Goal: Communication & Community: Answer question/provide support

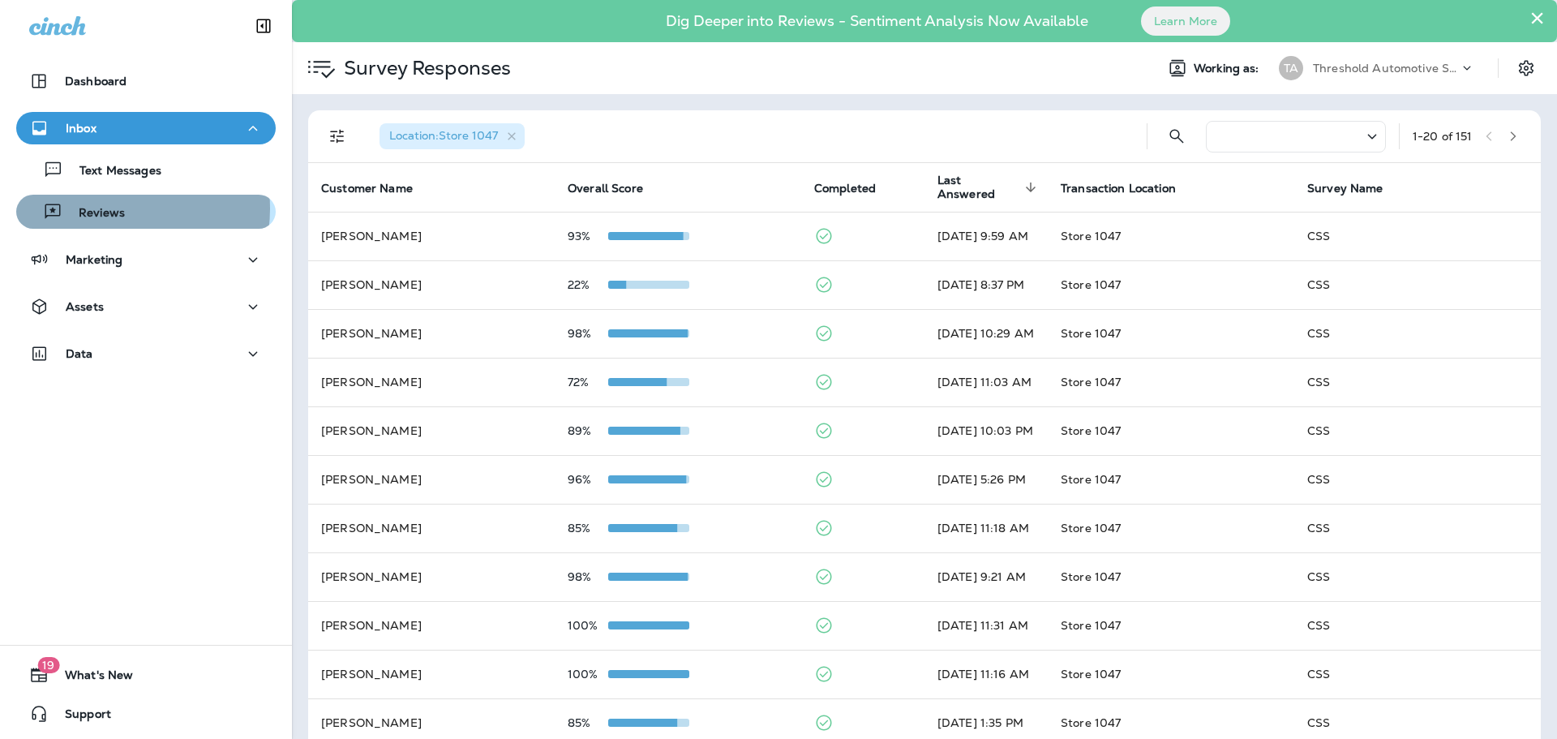
click at [113, 208] on p "Reviews" at bounding box center [93, 213] width 62 height 15
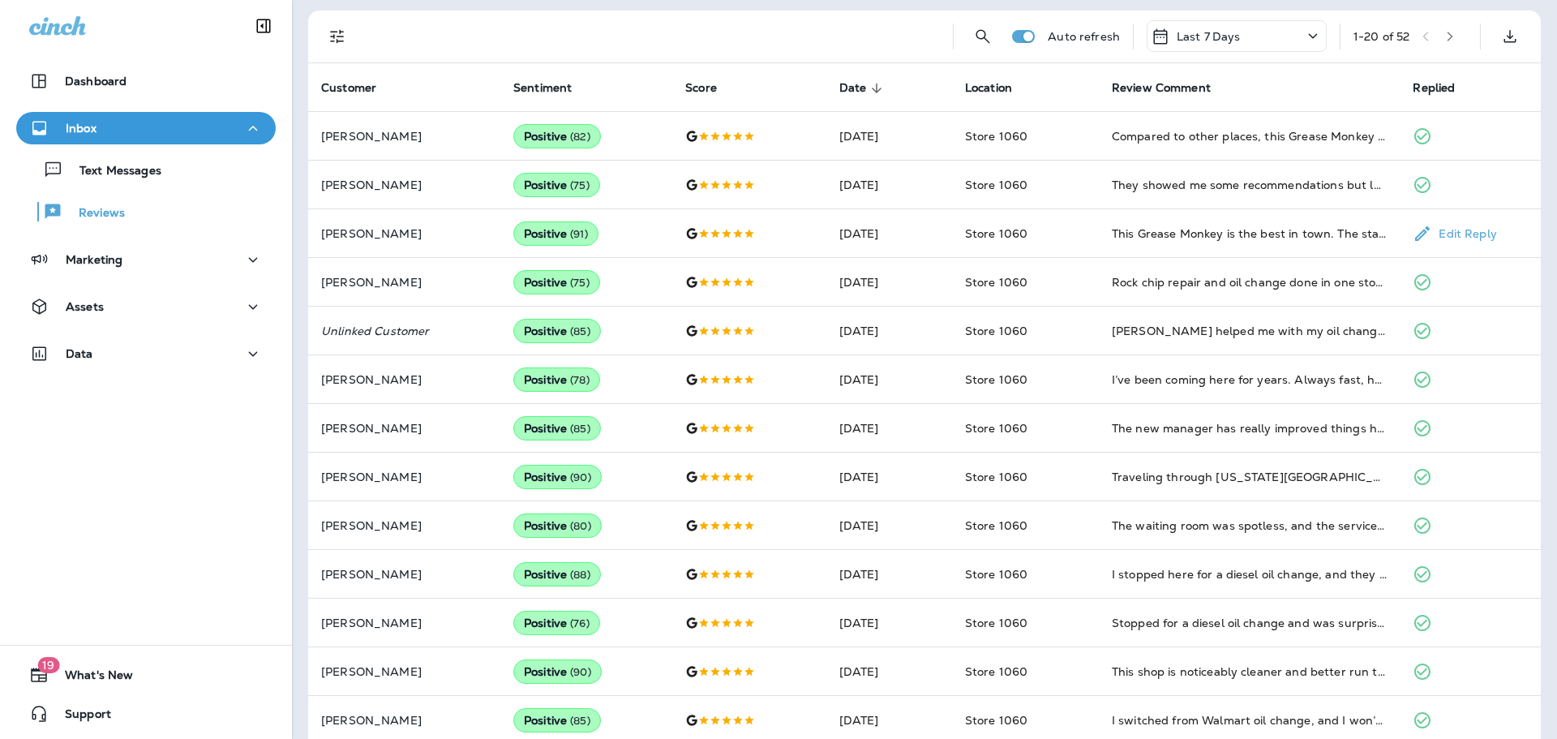
scroll to position [80, 0]
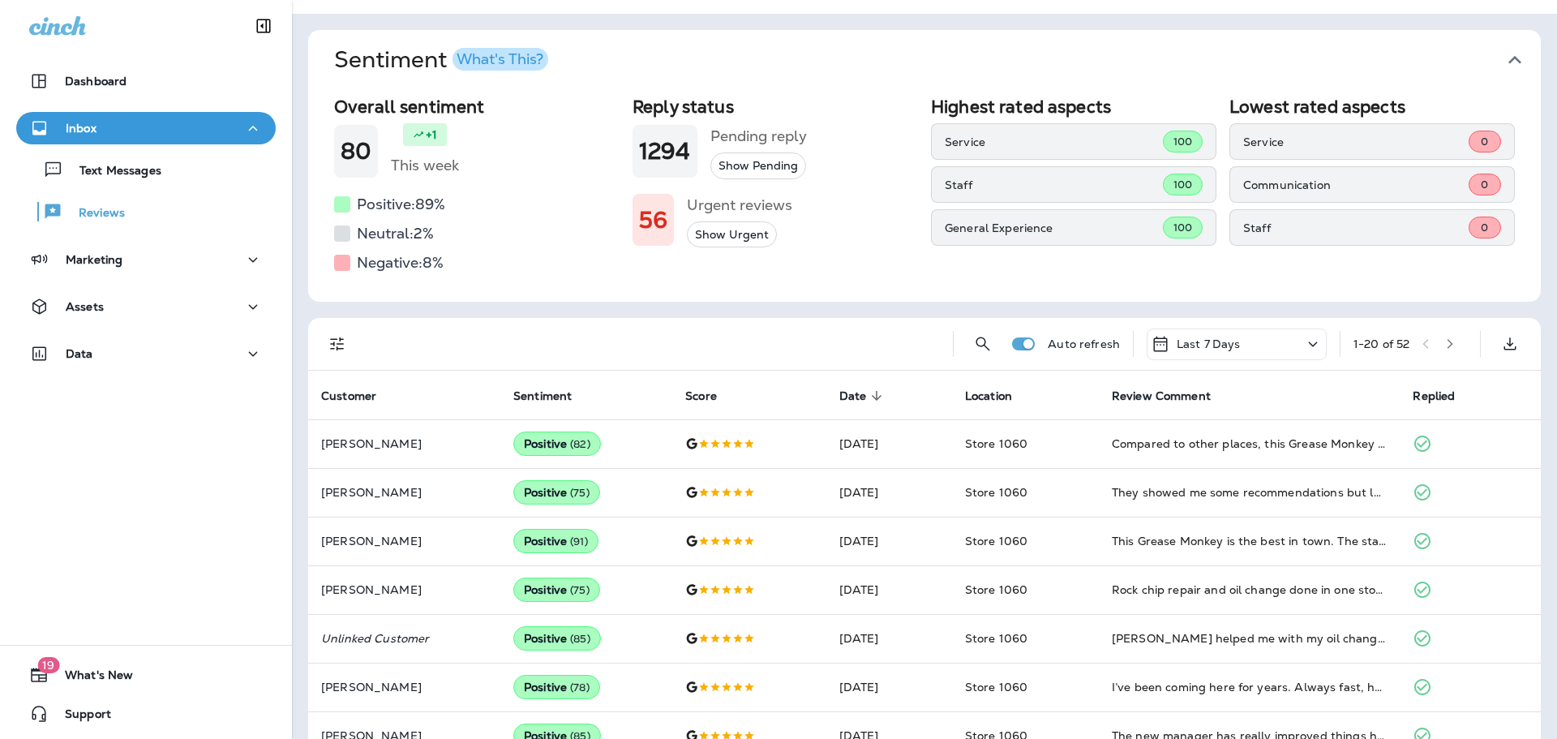
click at [335, 338] on icon "Filters" at bounding box center [337, 343] width 19 height 19
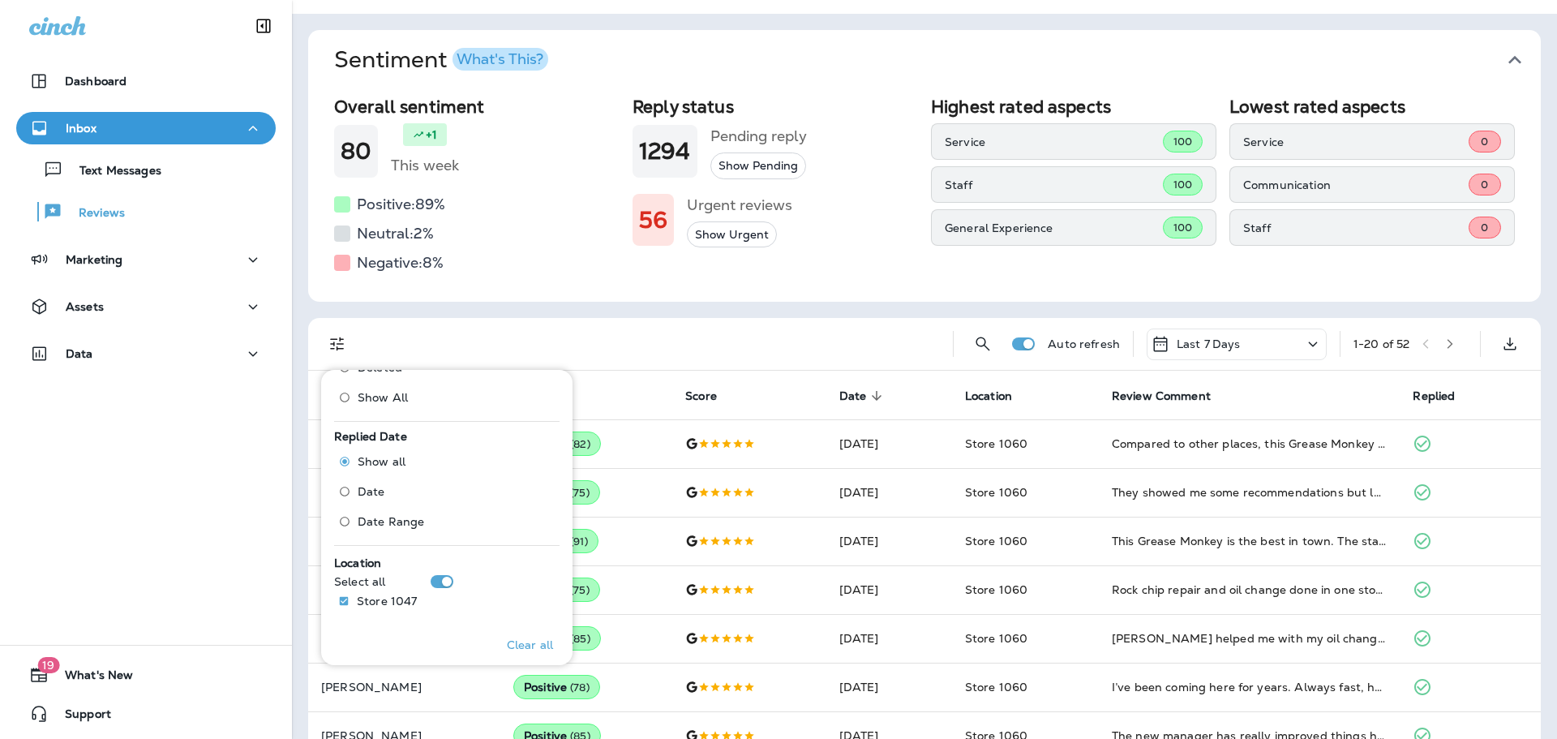
scroll to position [725, 0]
click at [515, 439] on button "Only" at bounding box center [527, 431] width 65 height 26
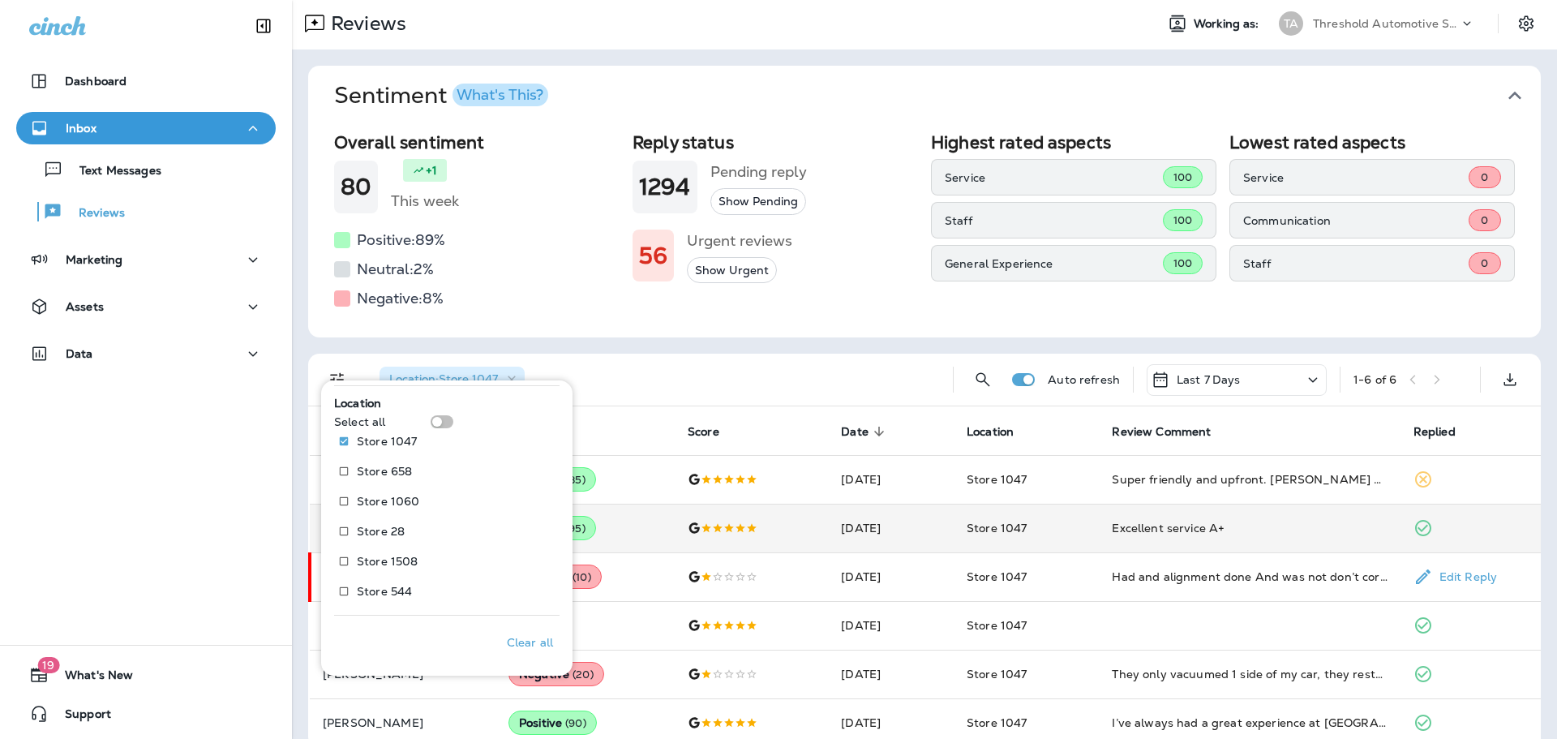
scroll to position [70, 0]
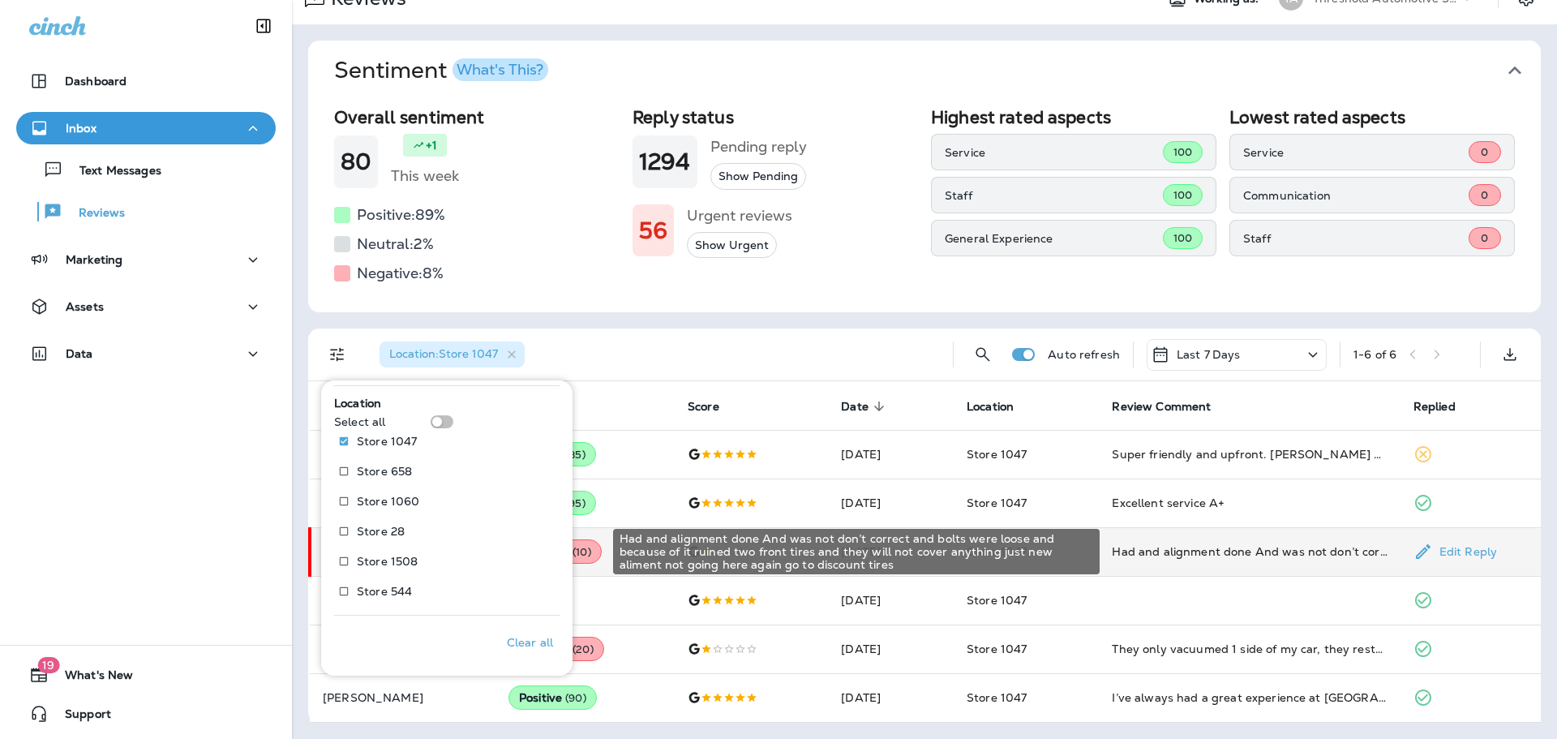
click at [1331, 555] on div "Had and alignment done And was not don’t correct and bolts were loose and becau…" at bounding box center [1249, 551] width 275 height 16
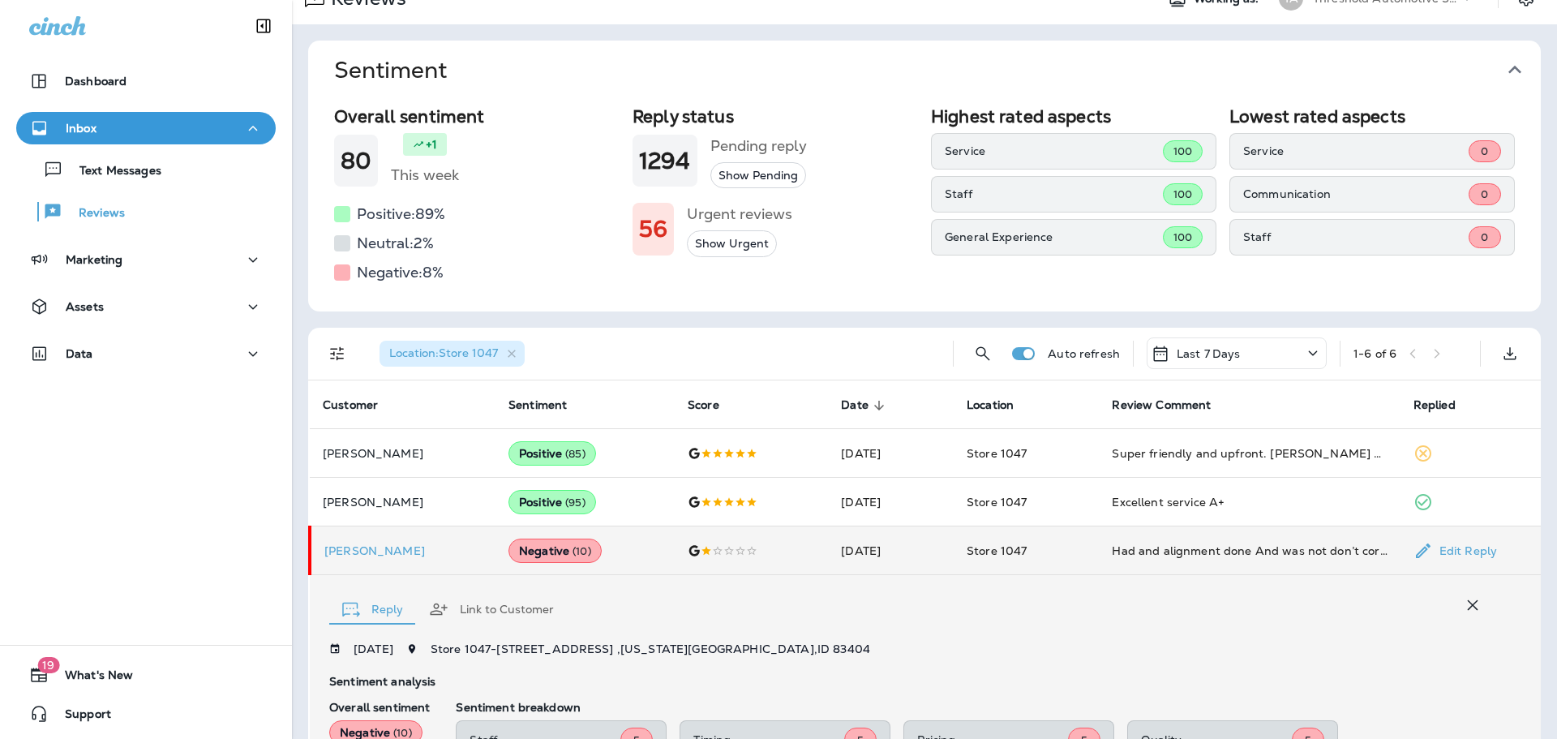
scroll to position [421, 0]
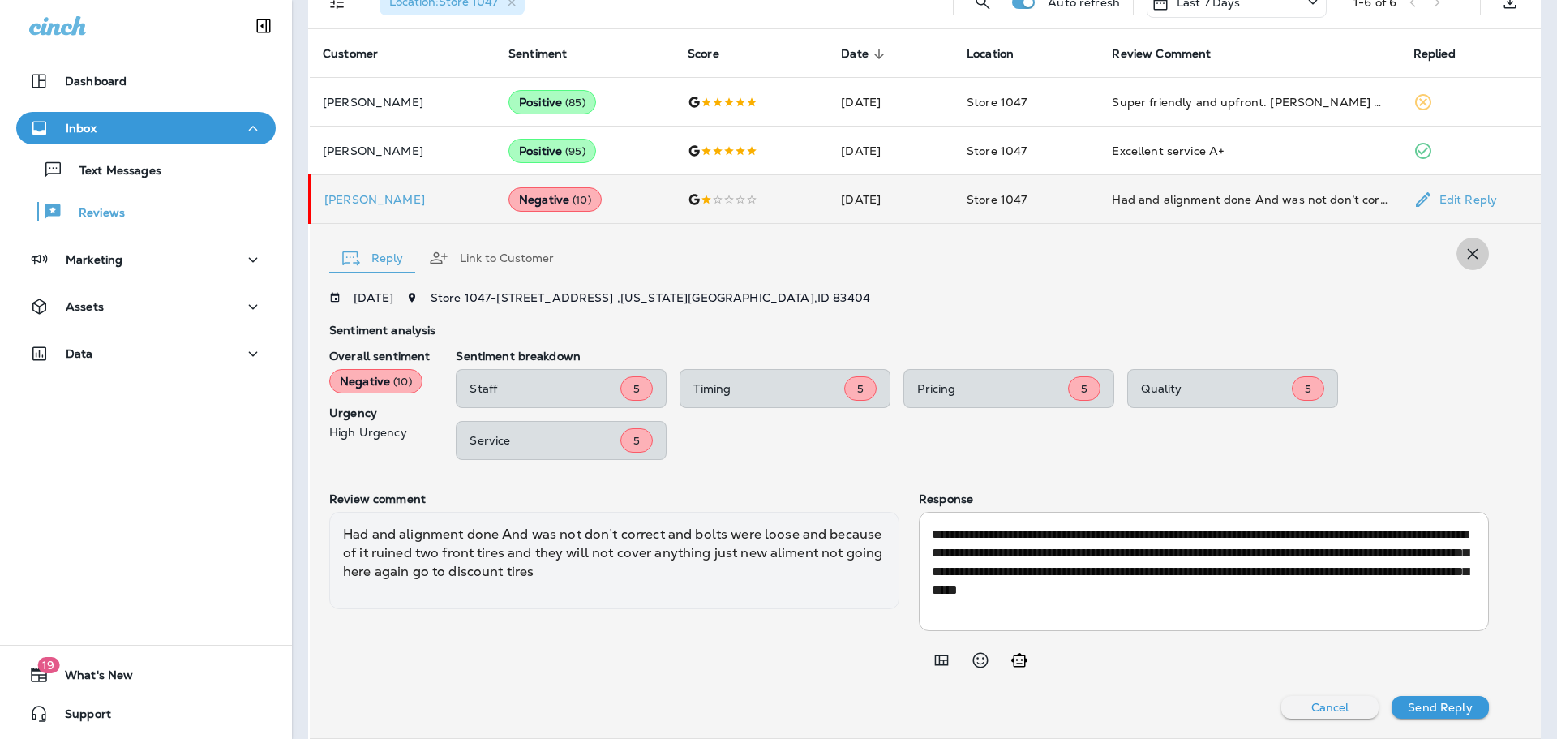
click at [1468, 252] on icon "button" at bounding box center [1473, 254] width 11 height 11
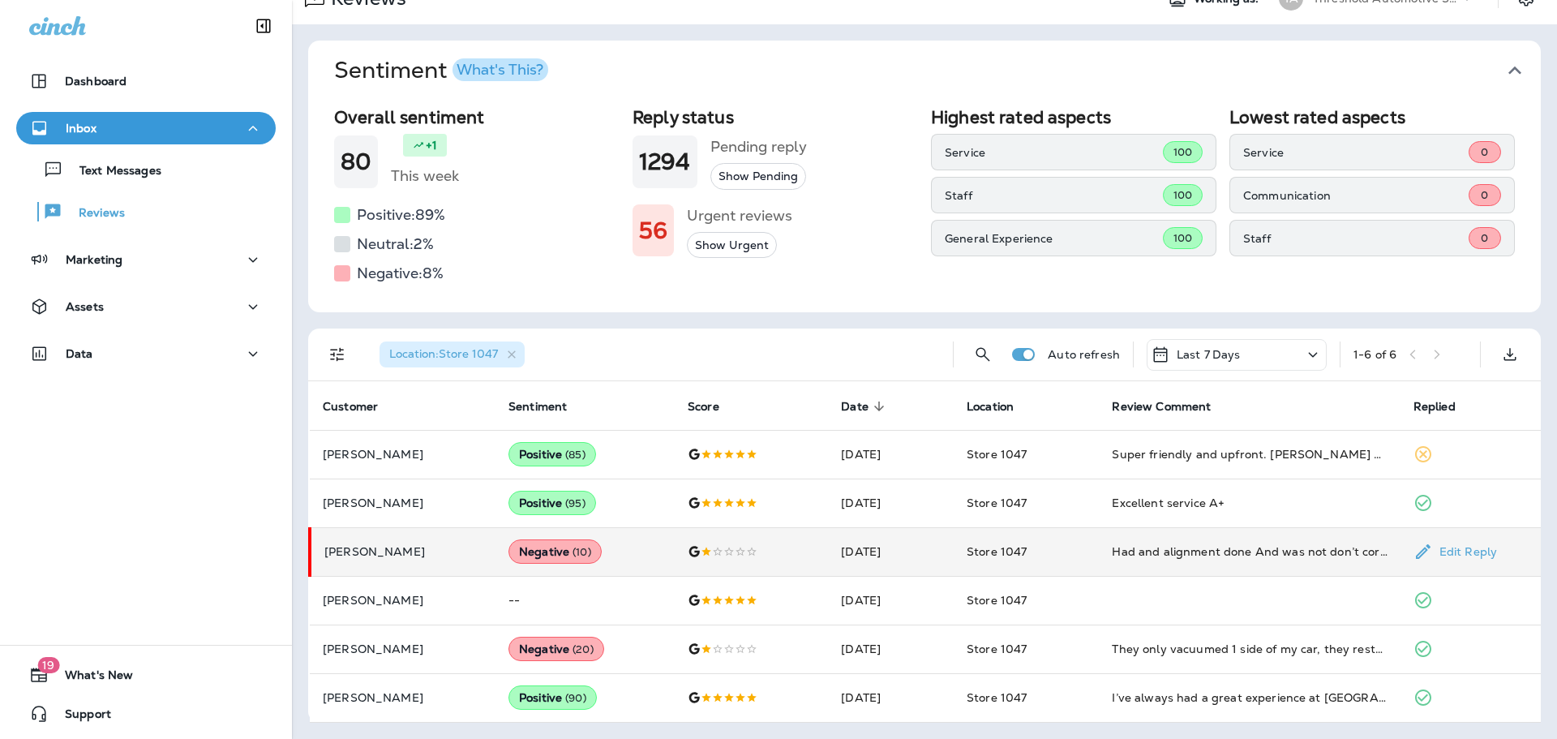
scroll to position [0, 0]
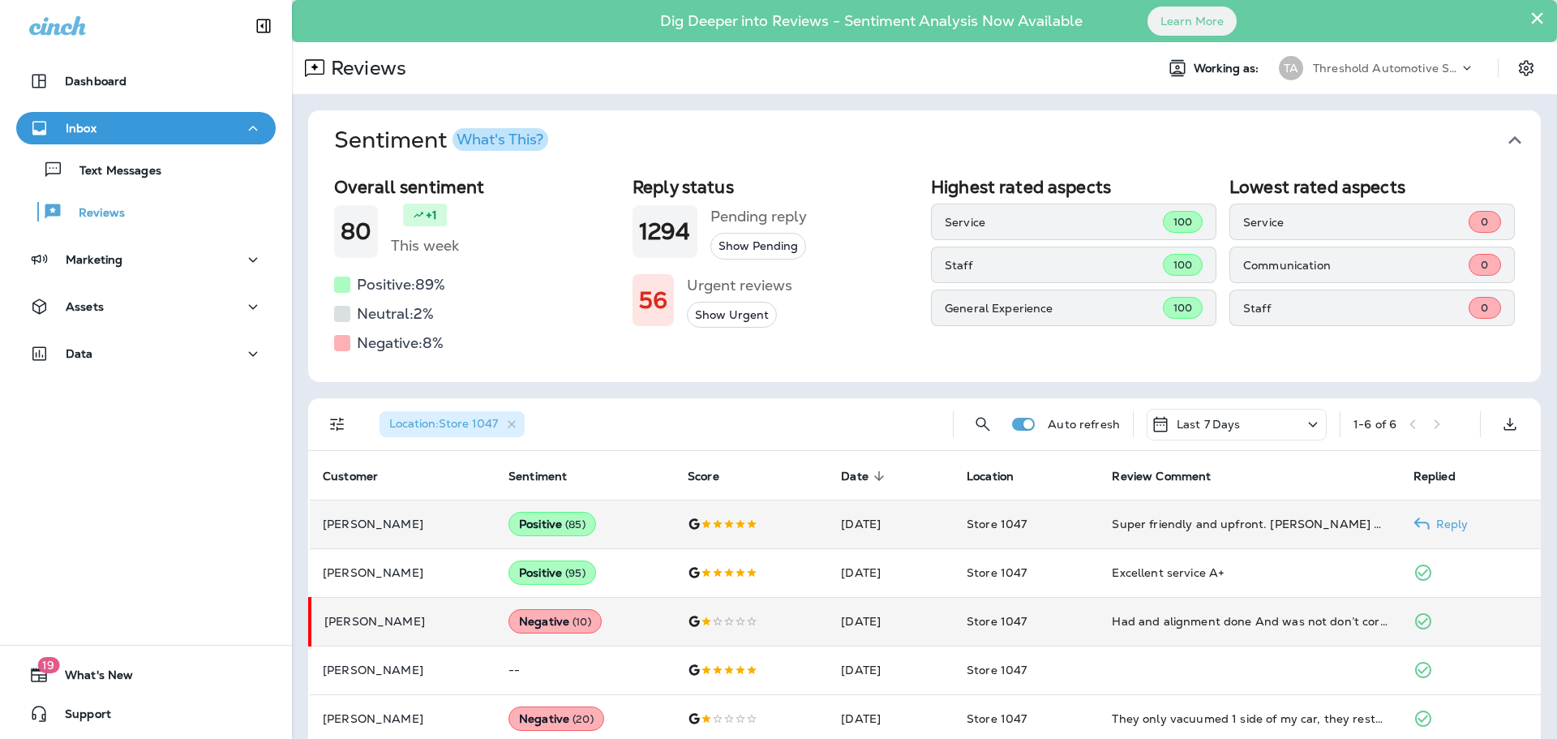
click at [1450, 516] on td "Reply" at bounding box center [1470, 523] width 140 height 49
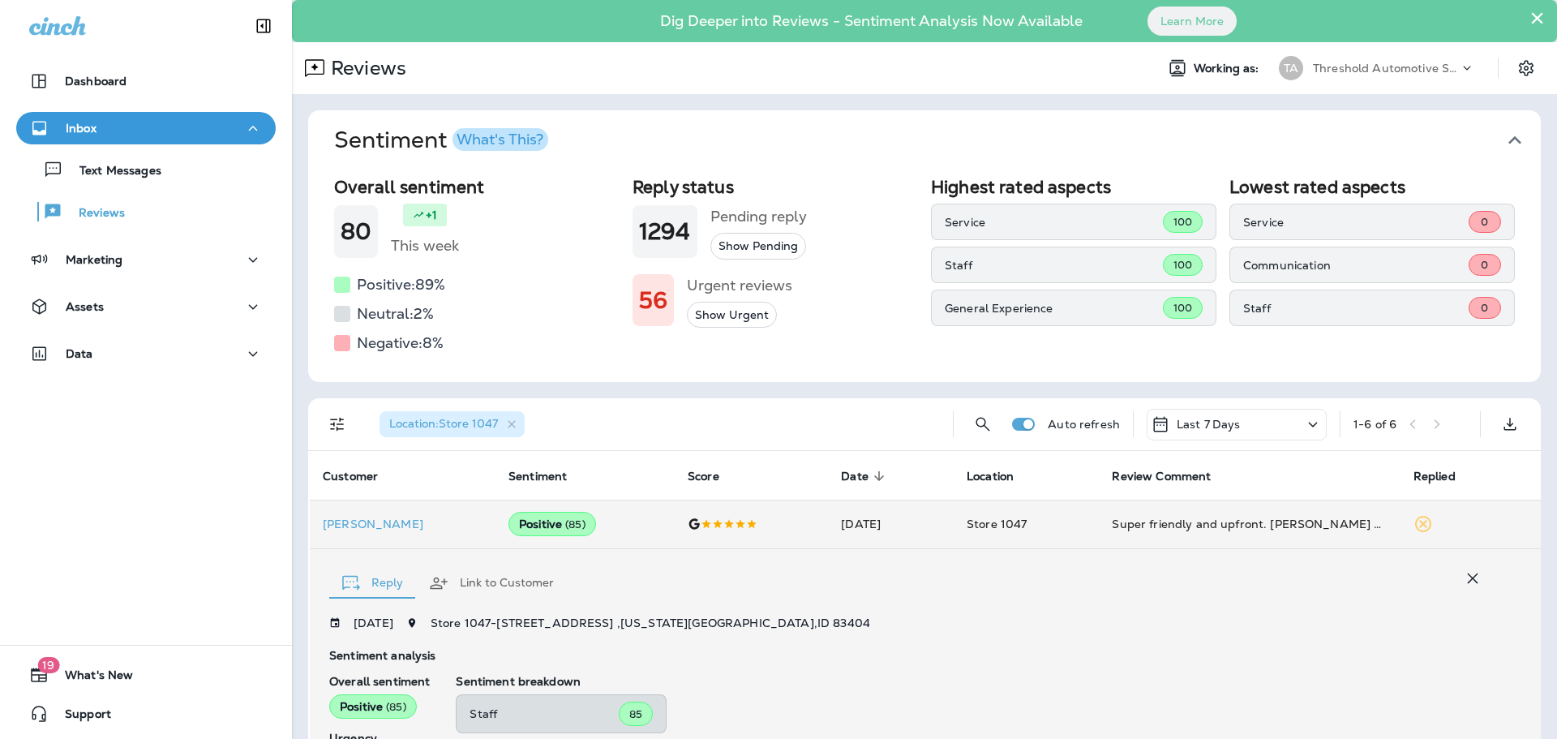
scroll to position [303, 0]
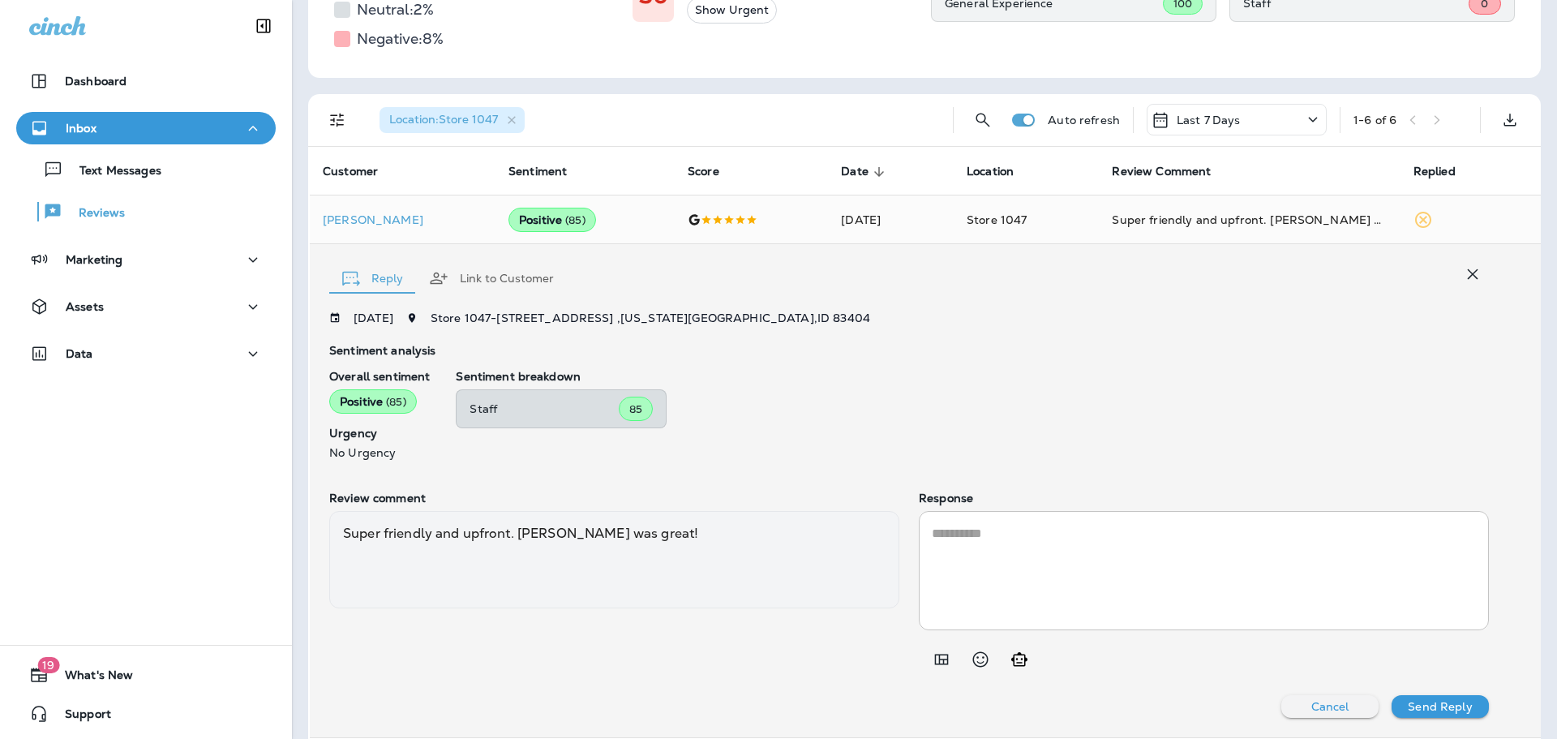
click at [1082, 583] on textarea at bounding box center [1204, 570] width 544 height 93
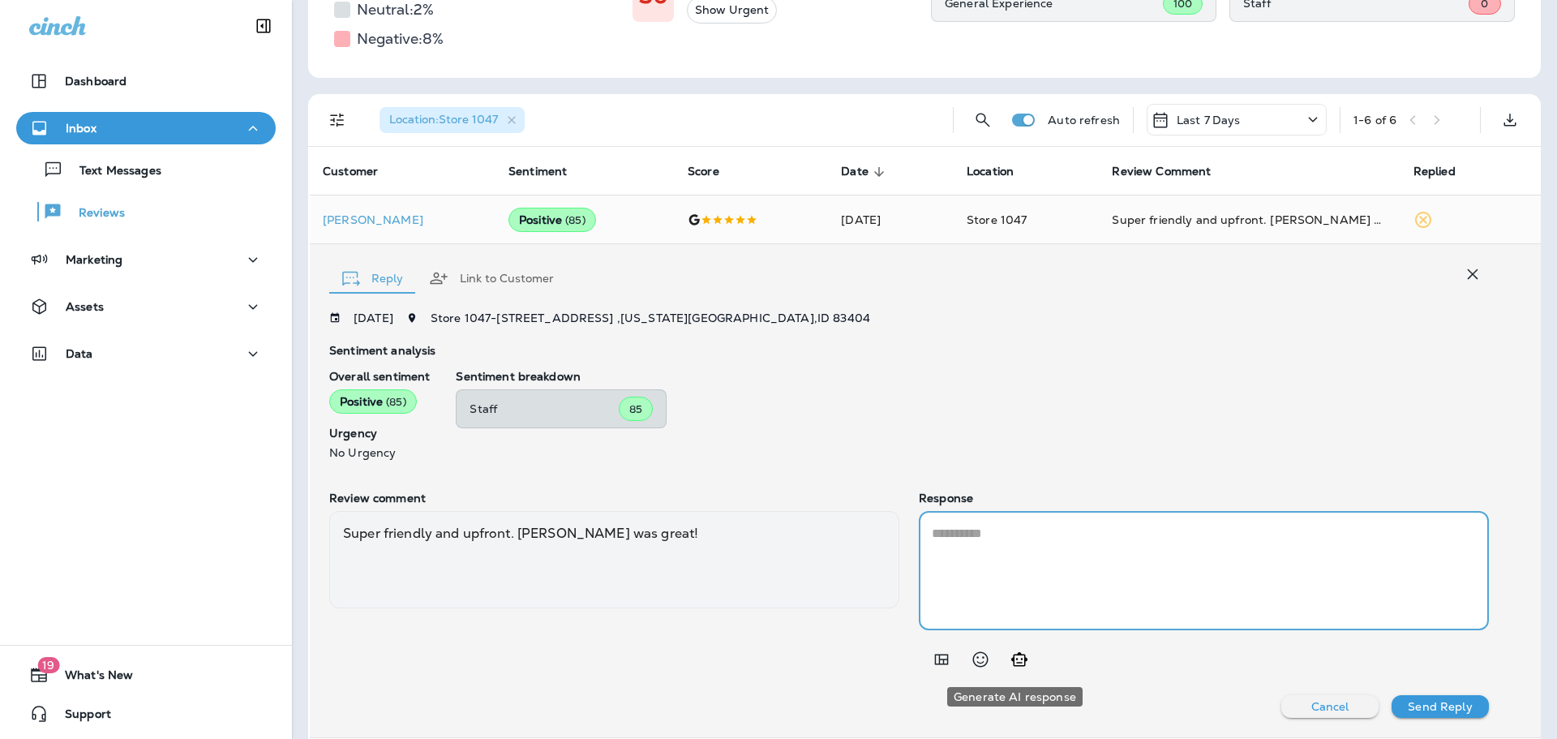
click at [1021, 655] on icon "Generate AI response" at bounding box center [1018, 658] width 19 height 19
type textarea "**********"
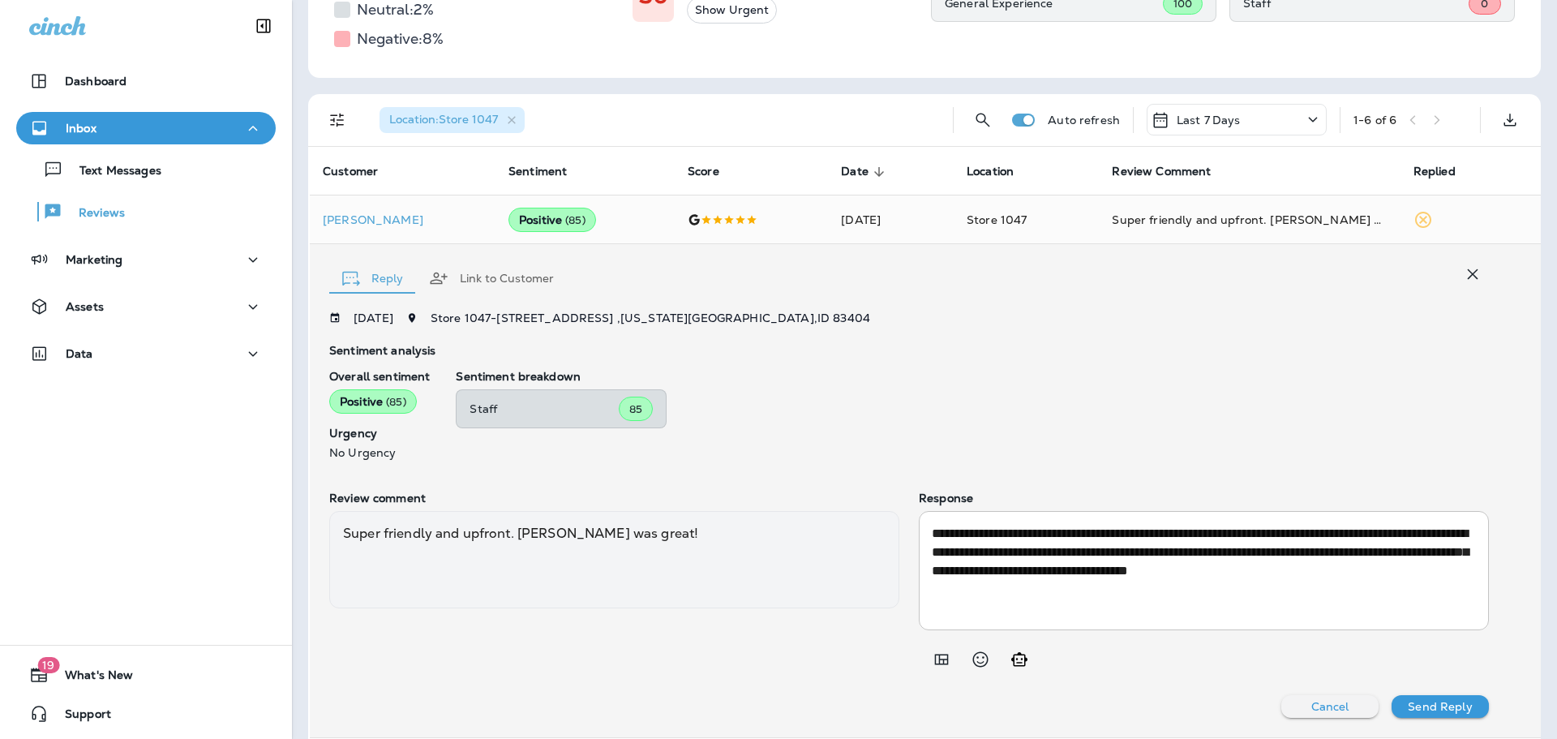
click at [1433, 703] on p "Send Reply" at bounding box center [1440, 706] width 64 height 13
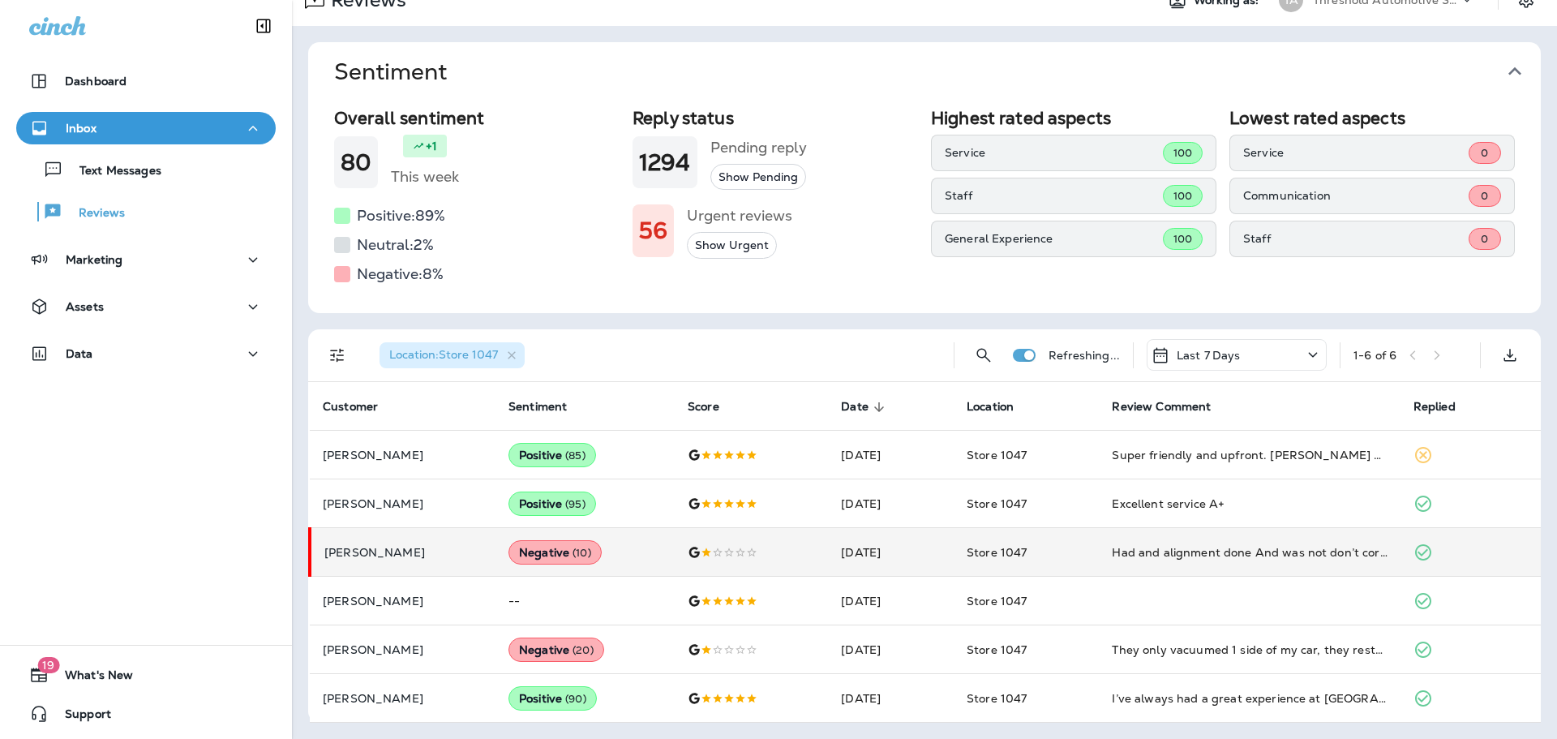
scroll to position [70, 0]
